Goal: Transaction & Acquisition: Download file/media

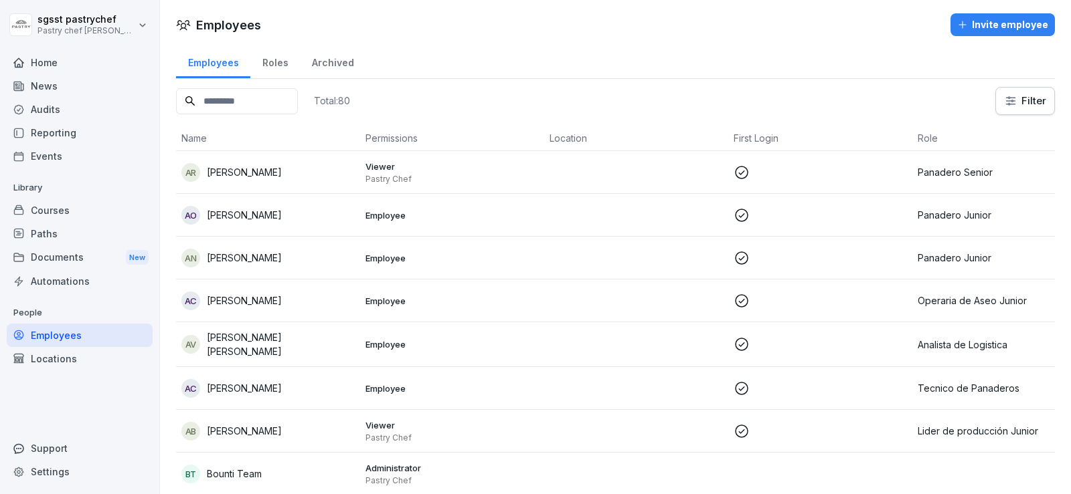
click at [72, 240] on div "Paths" at bounding box center [80, 233] width 146 height 23
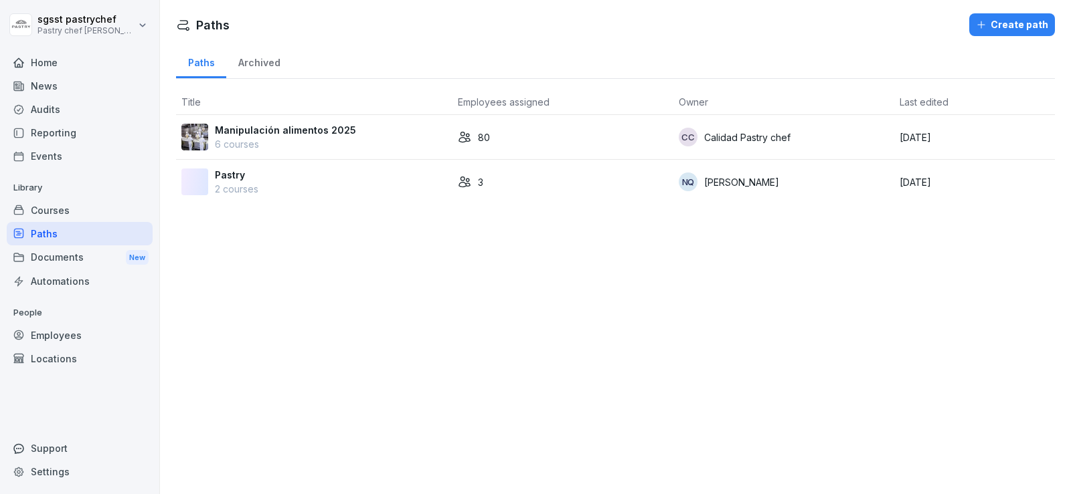
click at [318, 127] on p "Manipulación alimentos 2025" at bounding box center [285, 130] width 141 height 14
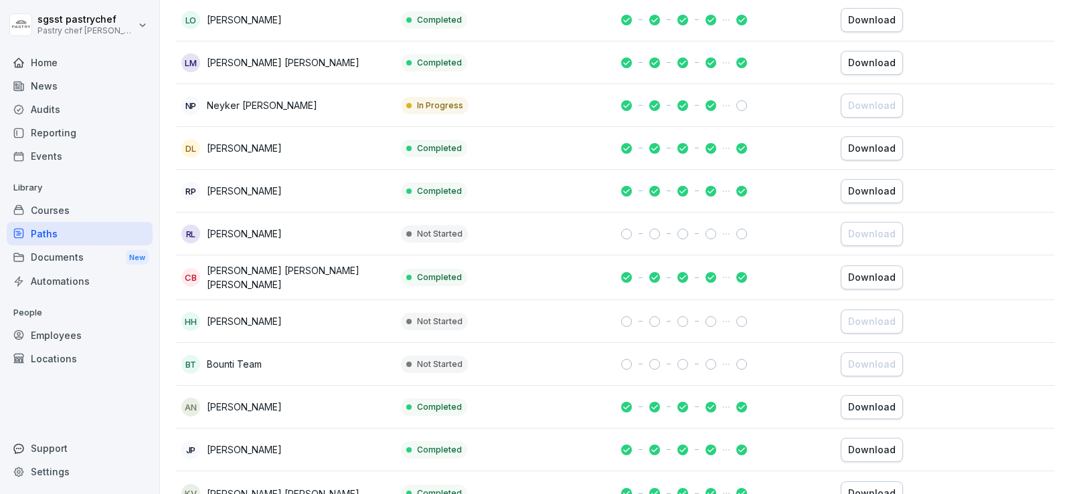
scroll to position [1405, 0]
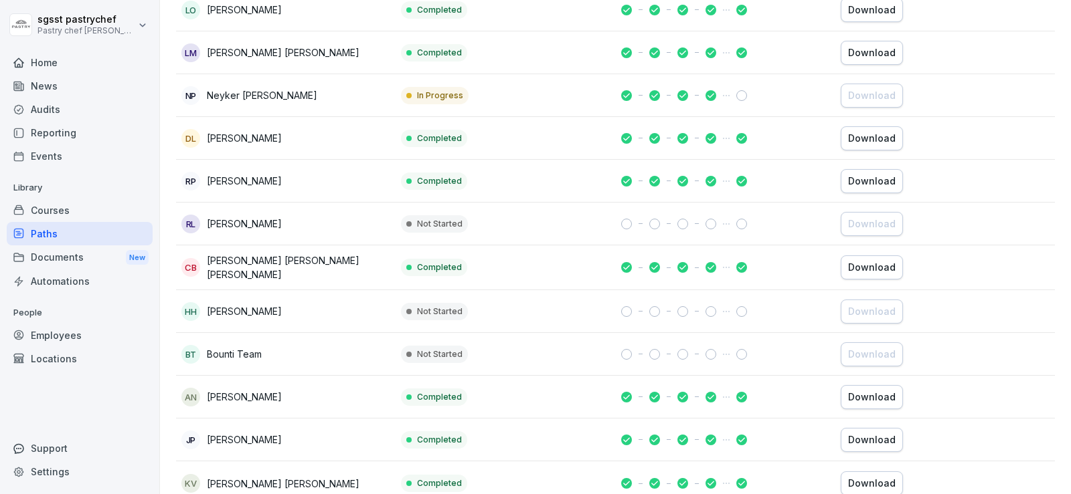
click at [883, 263] on div "Download" at bounding box center [872, 267] width 48 height 15
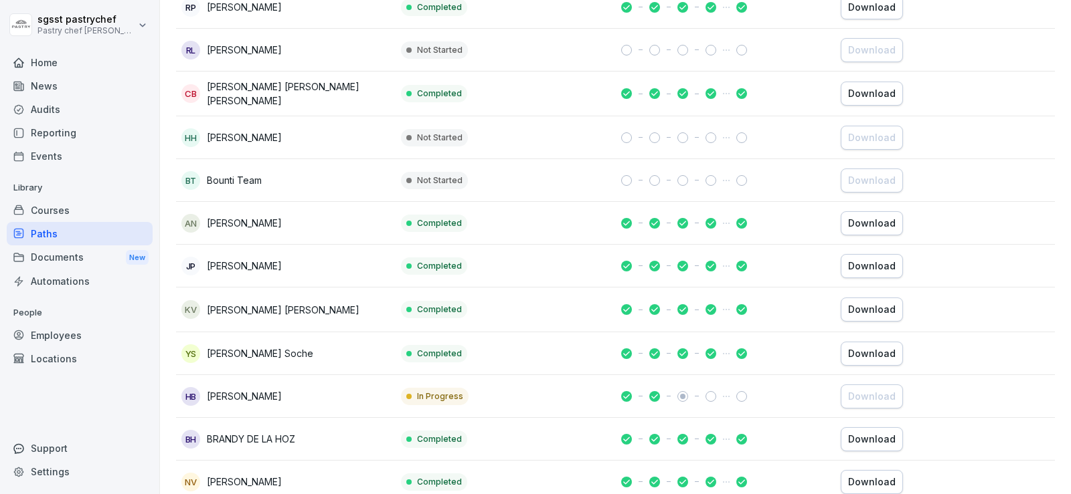
scroll to position [1606, 0]
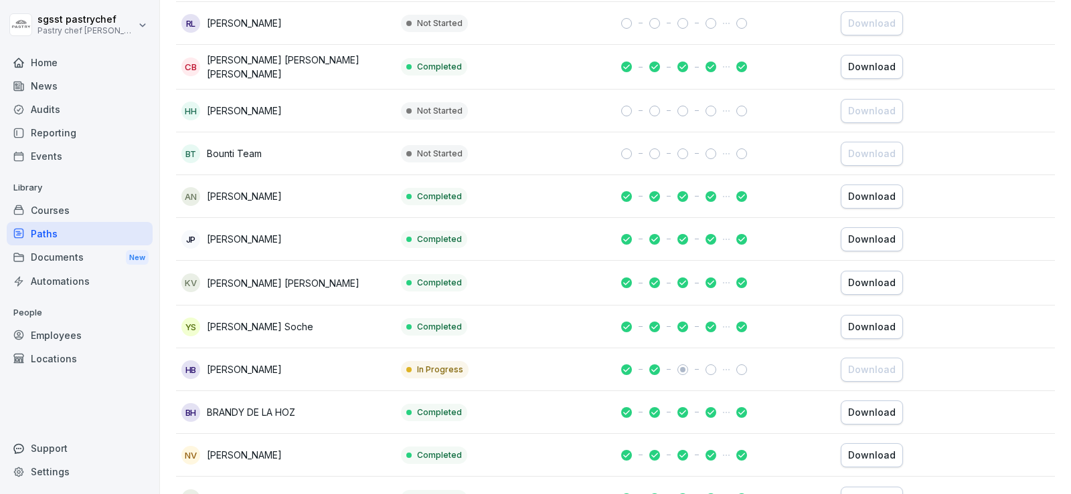
click at [862, 284] on div "Download" at bounding box center [872, 283] width 48 height 15
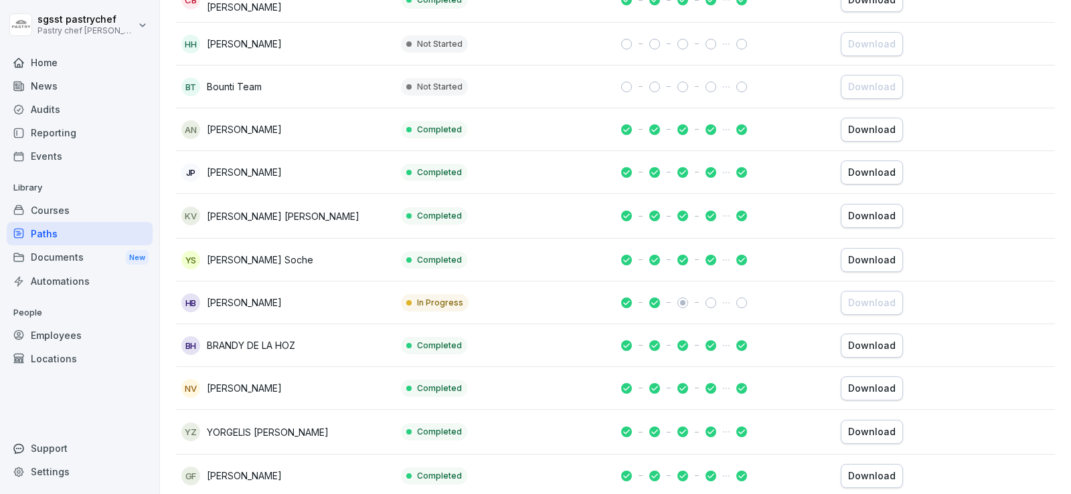
click at [862, 428] on div "Download" at bounding box center [872, 432] width 48 height 15
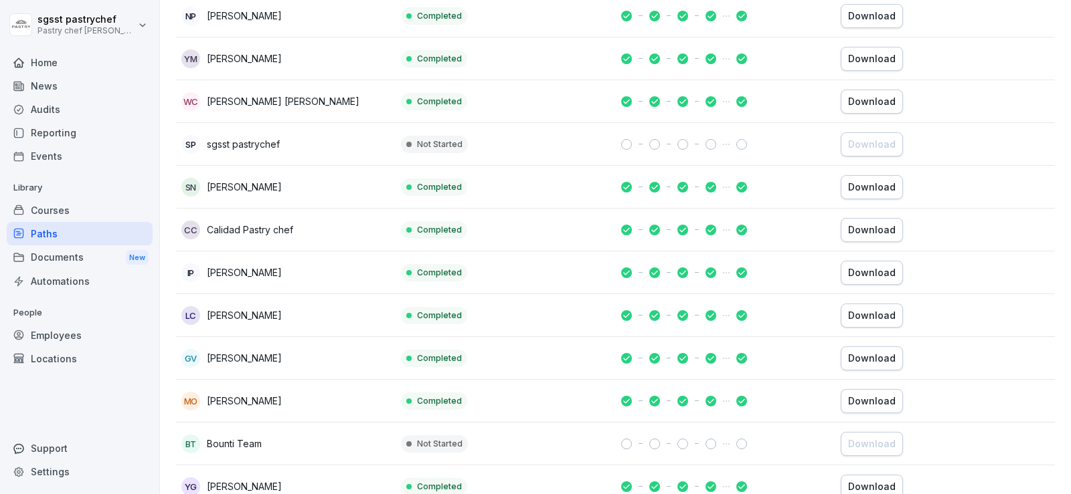
scroll to position [2609, 0]
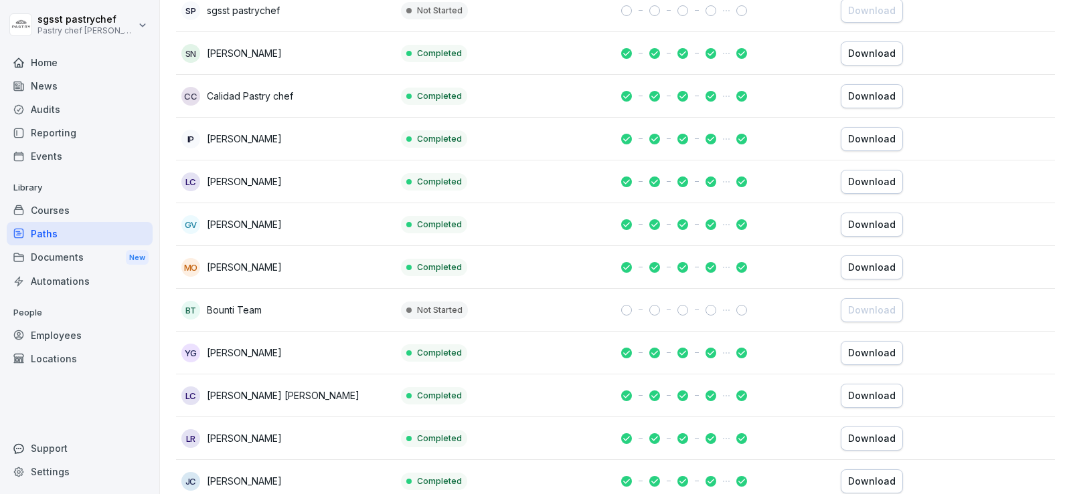
click at [848, 398] on div "Download" at bounding box center [872, 396] width 48 height 15
